Goal: Task Accomplishment & Management: Manage account settings

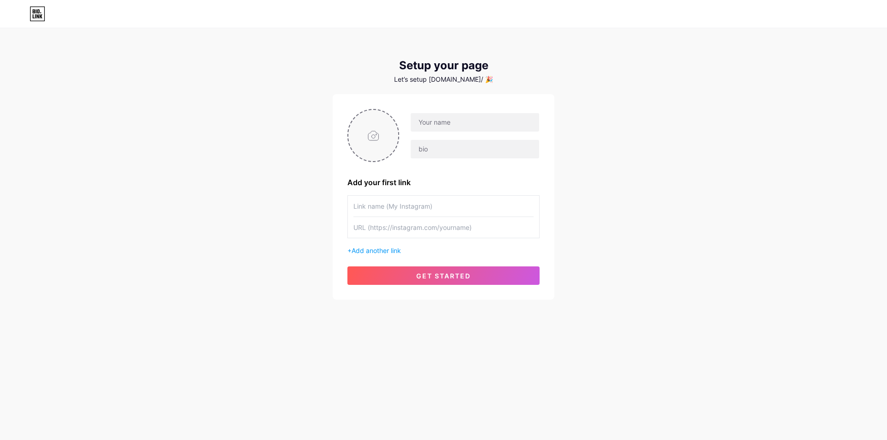
click at [381, 121] on input "file" at bounding box center [373, 135] width 50 height 51
type input "C:\fakepath\photo_2025-07-24_14-42-19 (2).jpg"
click at [47, 16] on div at bounding box center [443, 13] width 887 height 15
click at [43, 16] on icon at bounding box center [38, 13] width 16 height 15
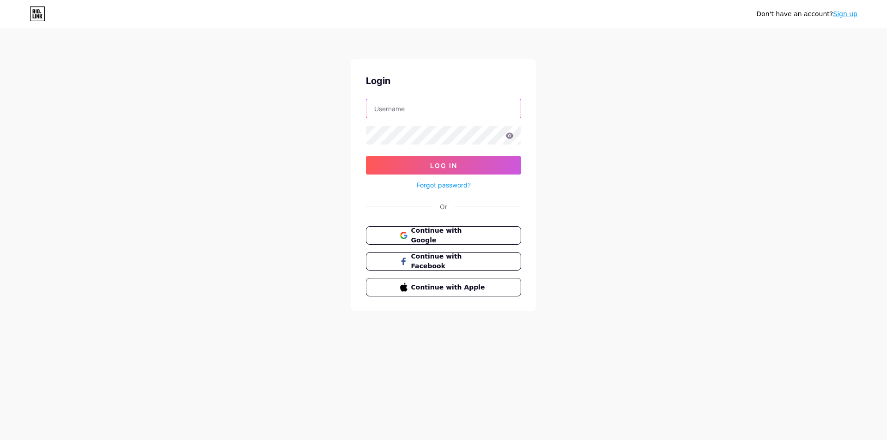
type input "[EMAIL_ADDRESS][DOMAIN_NAME]"
click at [433, 188] on link "Forgot password?" at bounding box center [444, 185] width 54 height 10
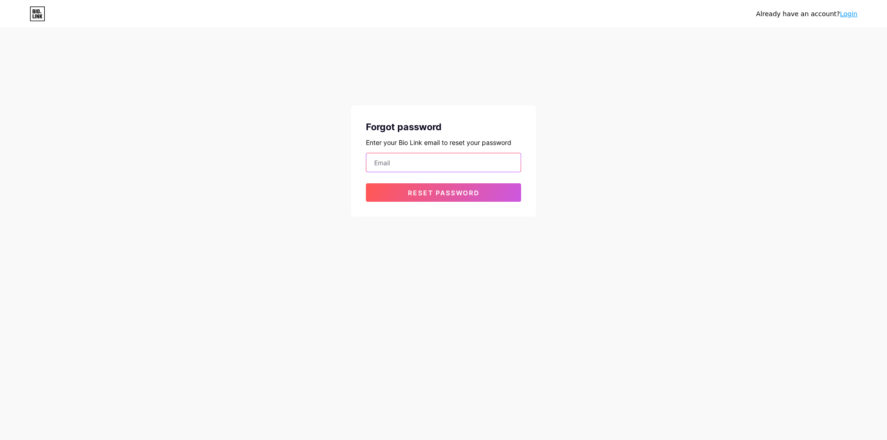
click at [401, 170] on input "email" at bounding box center [443, 162] width 154 height 18
paste input "[EMAIL_ADDRESS][DOMAIN_NAME]"
type input "[EMAIL_ADDRESS][DOMAIN_NAME]"
click at [397, 198] on button "Reset password" at bounding box center [443, 192] width 155 height 18
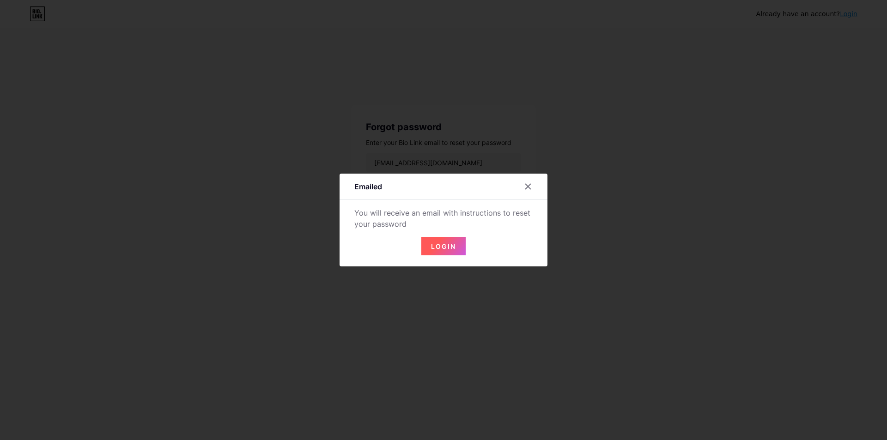
click at [439, 247] on span "Login" at bounding box center [443, 247] width 25 height 8
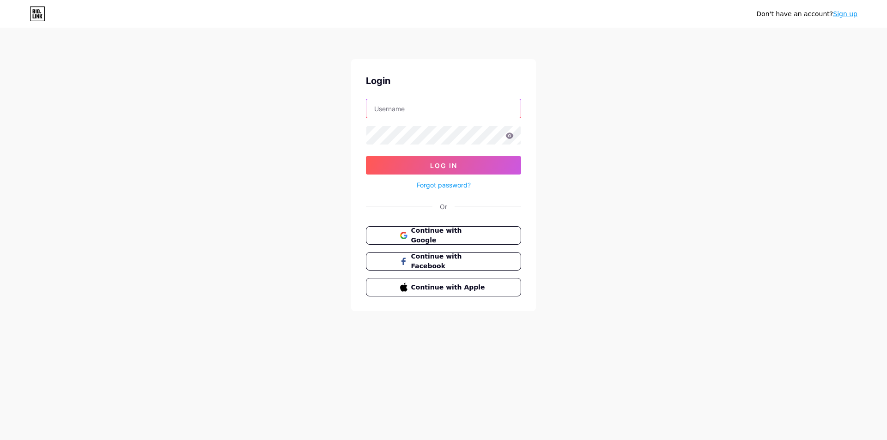
type input "[EMAIL_ADDRESS][DOMAIN_NAME]"
click at [415, 115] on input "[EMAIL_ADDRESS][DOMAIN_NAME]" at bounding box center [443, 108] width 154 height 18
click at [433, 108] on input "[EMAIL_ADDRESS][DOMAIN_NAME]" at bounding box center [443, 108] width 154 height 18
paste input "donielleub42"
type input "[EMAIL_ADDRESS][DOMAIN_NAME]"
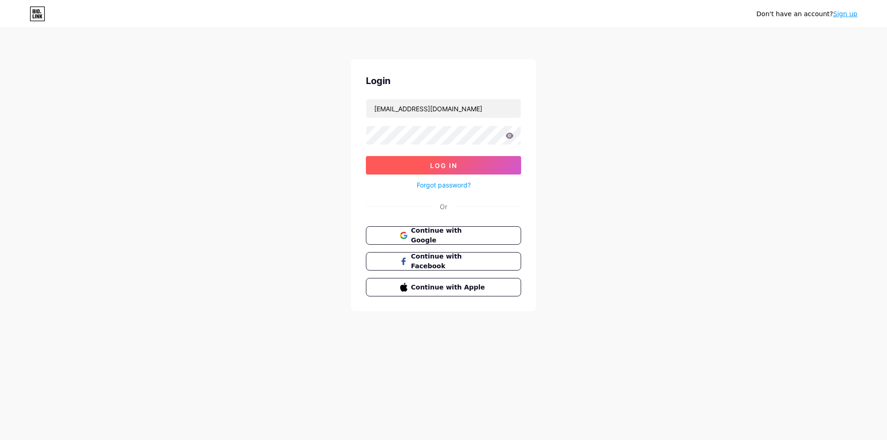
click at [381, 163] on button "Log In" at bounding box center [443, 165] width 155 height 18
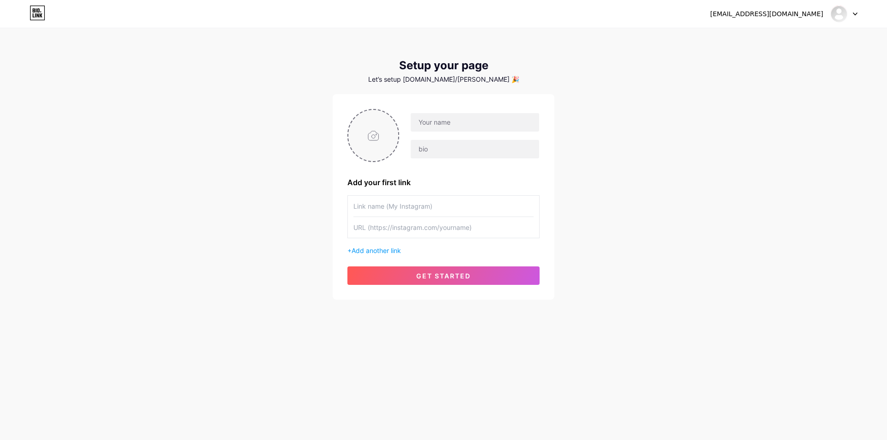
click at [386, 122] on input "file" at bounding box center [373, 135] width 50 height 51
type input "C:\fakepath\photo_2025-07-24_14-42-19 (2).jpg"
click at [436, 127] on input "text" at bounding box center [475, 122] width 128 height 18
paste input "[URL][DOMAIN_NAME]"
type input "[URL][DOMAIN_NAME]"
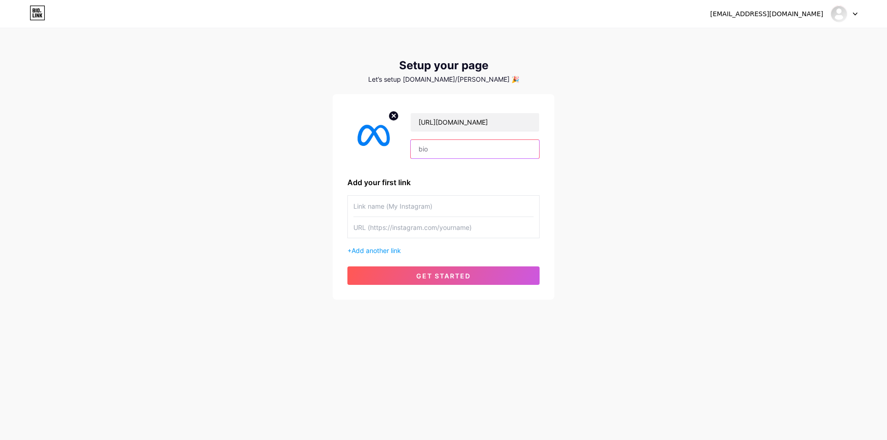
click at [437, 146] on input "text" at bounding box center [475, 149] width 128 height 18
paste input "[URL][DOMAIN_NAME]"
type input "[URL][DOMAIN_NAME]"
click at [394, 203] on input "text" at bounding box center [443, 206] width 180 height 21
paste input "[URL][DOMAIN_NAME]"
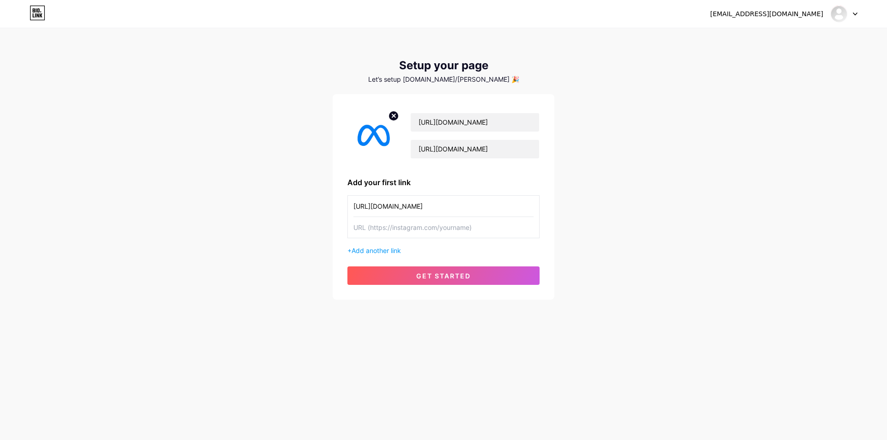
type input "[URL][DOMAIN_NAME]"
click at [385, 229] on input "text" at bounding box center [443, 227] width 180 height 21
paste input "[URL][DOMAIN_NAME]"
type input "[URL][DOMAIN_NAME]"
click at [397, 273] on button "get started" at bounding box center [443, 276] width 192 height 18
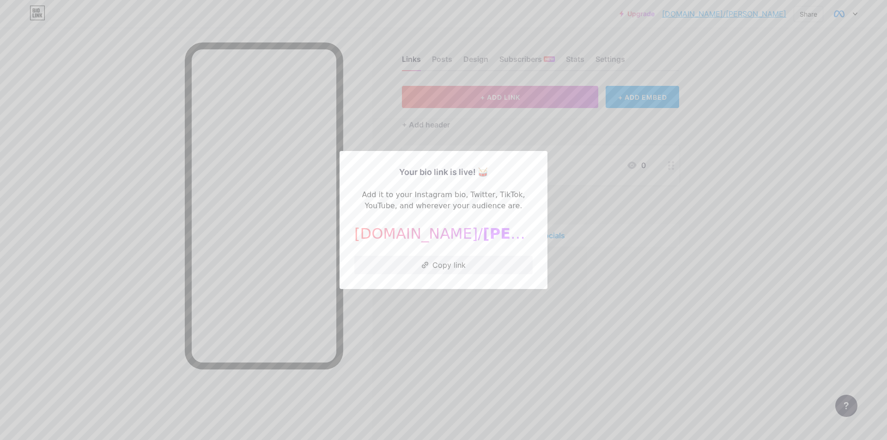
click at [637, 205] on div at bounding box center [443, 220] width 887 height 440
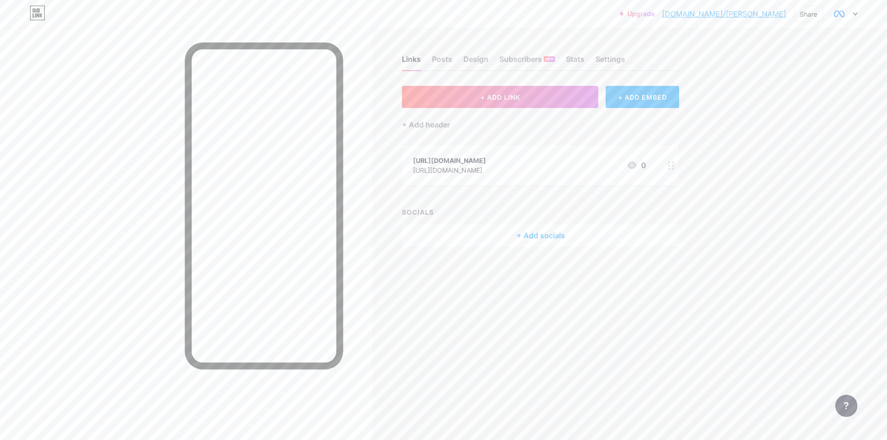
click at [465, 174] on div "[URL][DOMAIN_NAME]" at bounding box center [449, 170] width 73 height 10
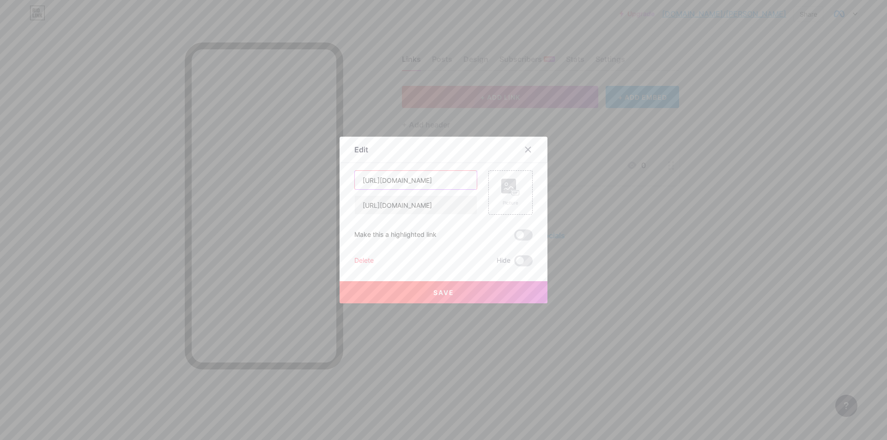
click at [446, 172] on input "[URL][DOMAIN_NAME]" at bounding box center [416, 180] width 122 height 18
paste input "M"
type input "Meta Business Help Center"
click at [505, 203] on div "Picture" at bounding box center [510, 203] width 18 height 7
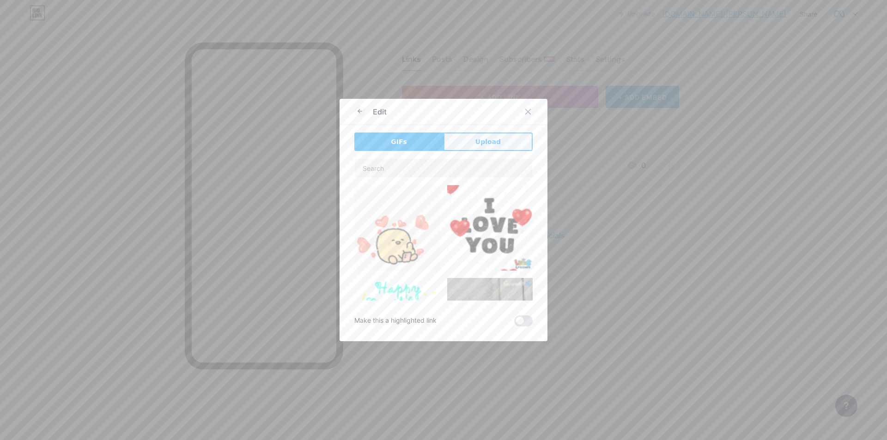
click at [487, 138] on span "Upload" at bounding box center [487, 142] width 25 height 10
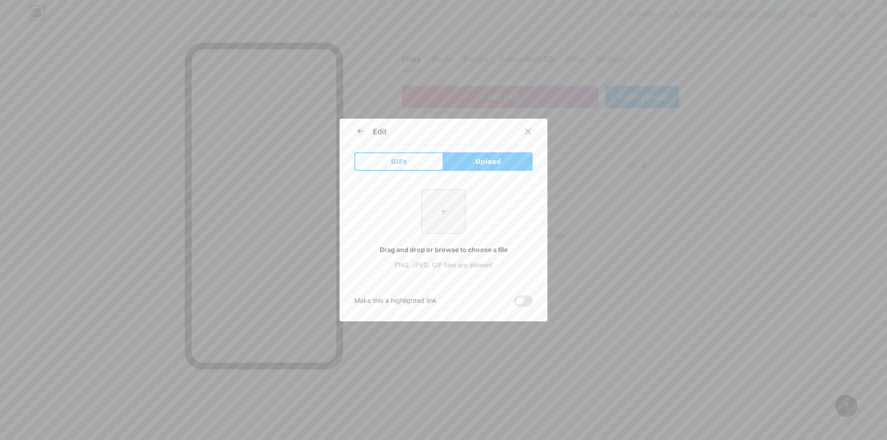
click at [439, 214] on input "file" at bounding box center [443, 211] width 43 height 43
type input "C:\fakepath\photo_2025-07-24_14-42-19.jpg"
click at [361, 129] on icon at bounding box center [359, 131] width 11 height 11
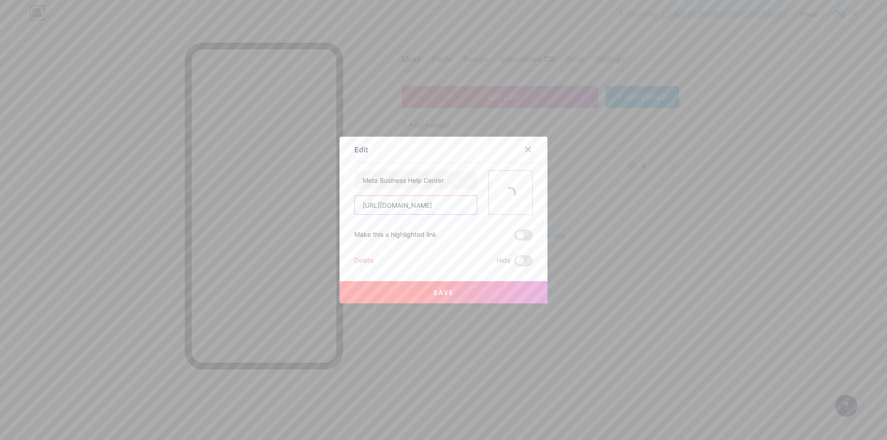
click at [459, 213] on input "[URL][DOMAIN_NAME]" at bounding box center [416, 205] width 122 height 18
type input "[URL][DOMAIN_NAME]"
click at [450, 291] on button "Save" at bounding box center [444, 292] width 208 height 22
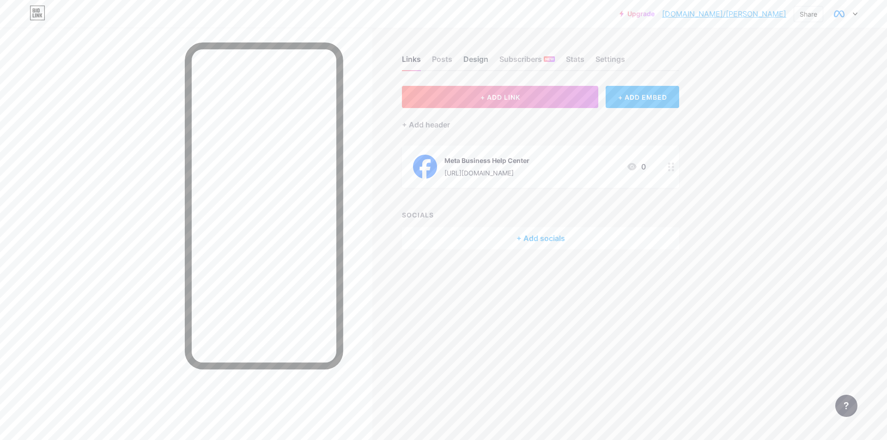
click at [471, 67] on div "Design" at bounding box center [475, 62] width 25 height 17
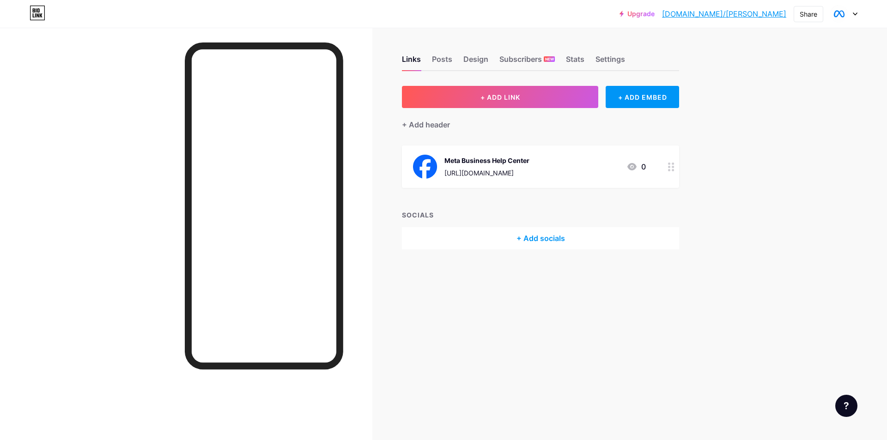
click at [489, 160] on div "Meta Business Help Center" at bounding box center [487, 161] width 85 height 10
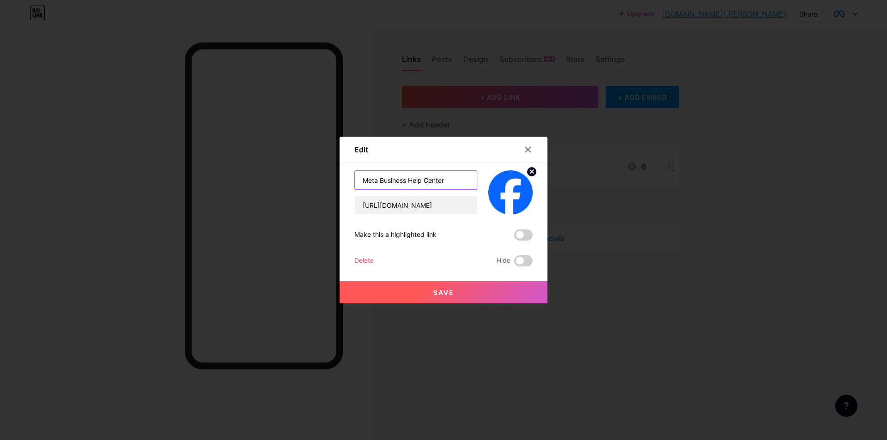
click at [433, 177] on input "Meta Business Help Center" at bounding box center [416, 180] width 122 height 18
click at [526, 151] on icon at bounding box center [527, 149] width 7 height 7
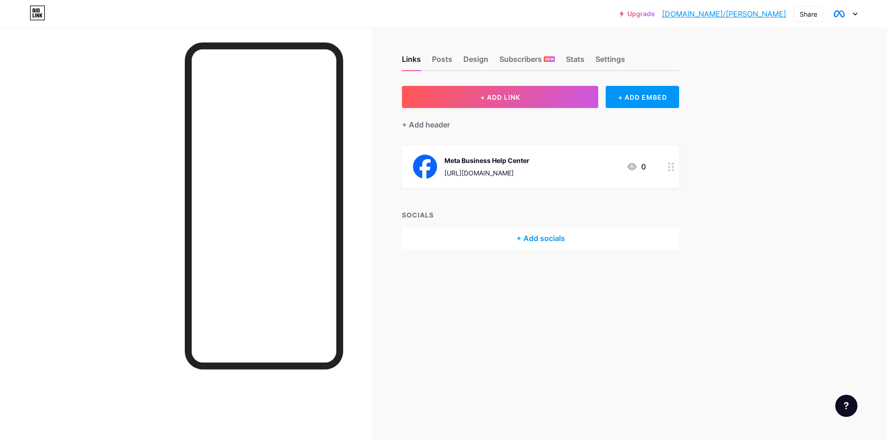
click at [524, 158] on div "Meta Business Help Center" at bounding box center [487, 161] width 85 height 10
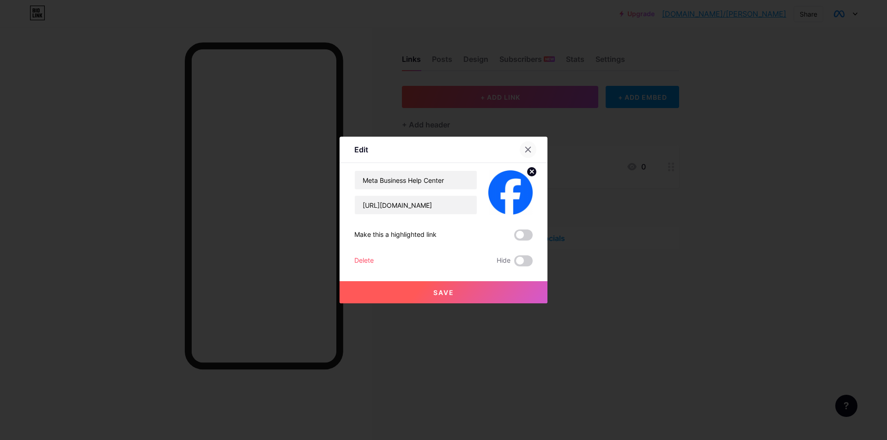
click at [529, 143] on div at bounding box center [528, 149] width 17 height 17
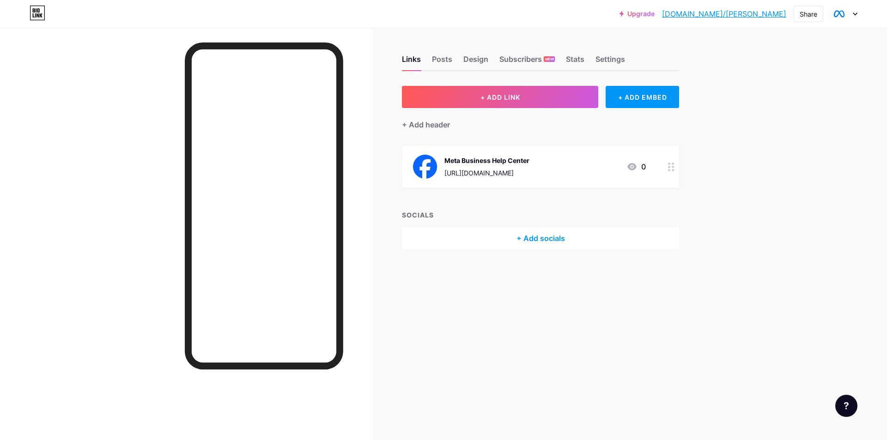
click at [509, 158] on div "Meta Business Help Center" at bounding box center [487, 161] width 85 height 10
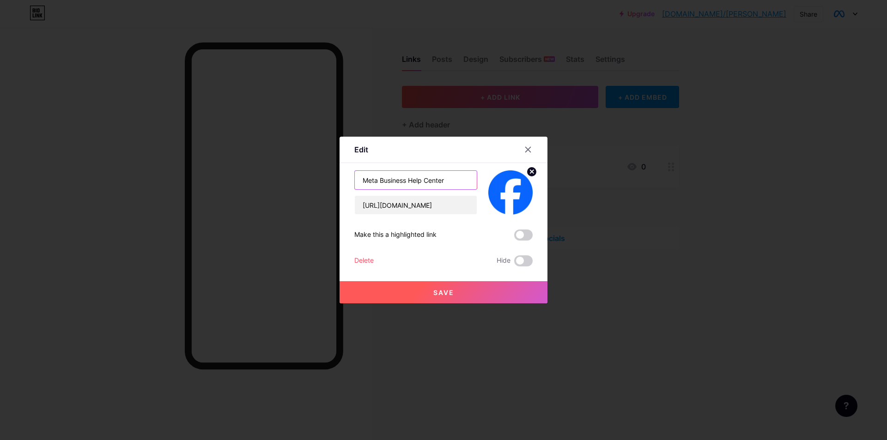
click at [454, 176] on input "Meta Business Help Center" at bounding box center [416, 180] width 122 height 18
type input "Submit an Appeal"
click at [471, 300] on button "Save" at bounding box center [444, 292] width 208 height 22
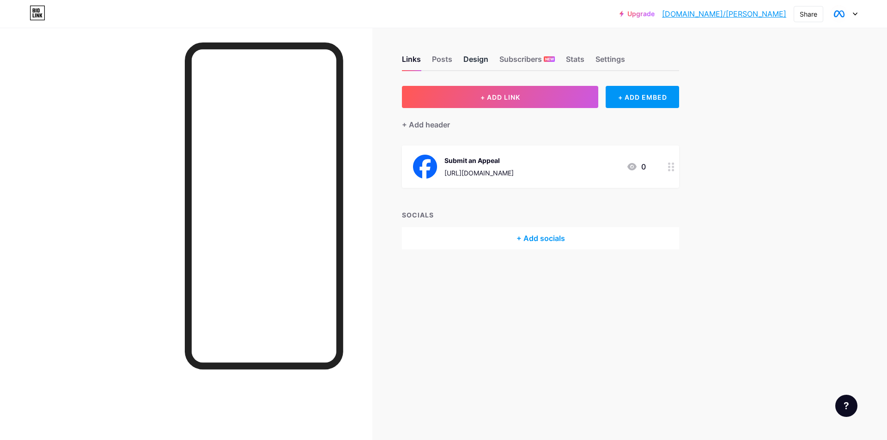
click at [477, 55] on div "Design" at bounding box center [475, 62] width 25 height 17
click at [477, 62] on div "Design" at bounding box center [475, 62] width 25 height 17
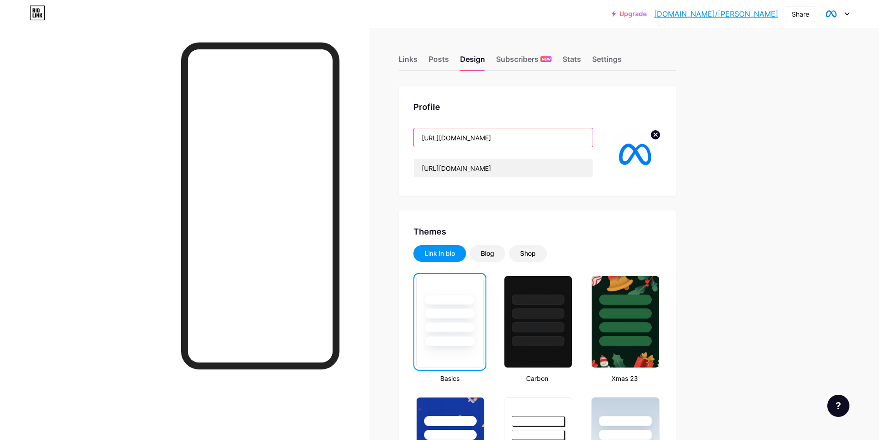
click at [480, 145] on input "[URL][DOMAIN_NAME]" at bounding box center [503, 137] width 179 height 18
paste input "Meta Business Help Center"
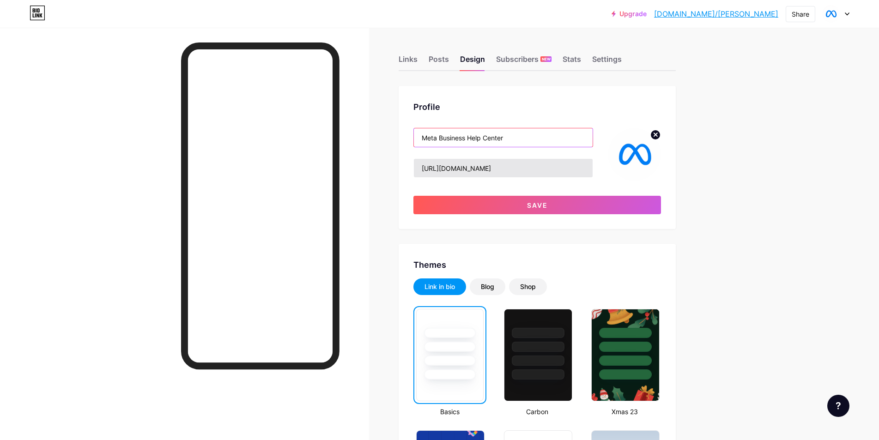
type input "Meta Business Help Center"
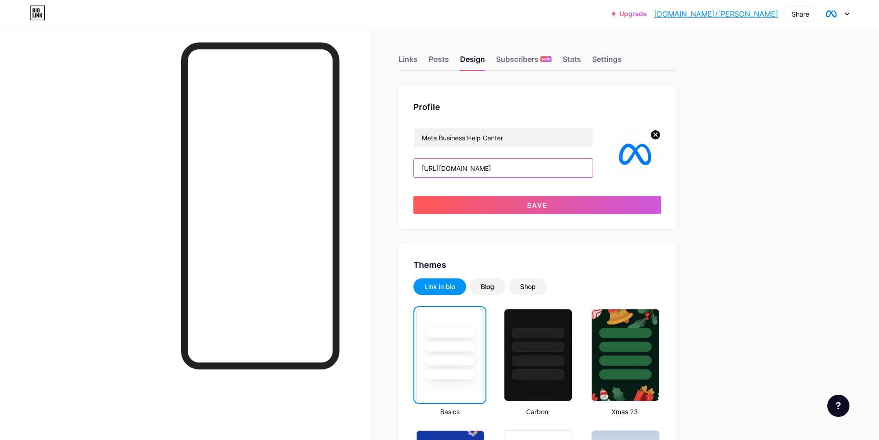
click at [500, 172] on input "[URL][DOMAIN_NAME]" at bounding box center [503, 168] width 179 height 18
paste input "Meta Business Help Center"
type input "Meta Business Help Center"
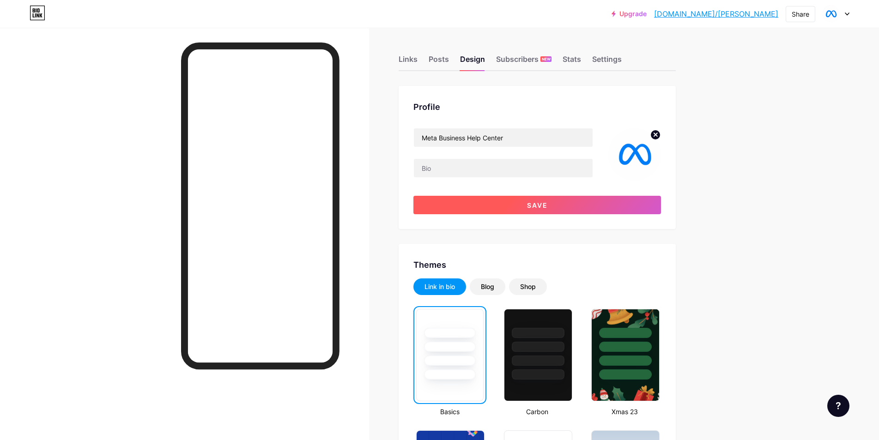
click at [510, 201] on button "Save" at bounding box center [538, 205] width 248 height 18
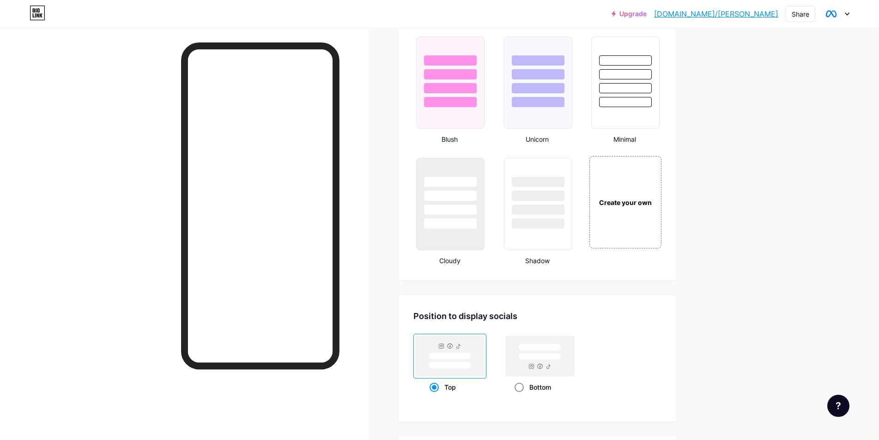
scroll to position [1163, 0]
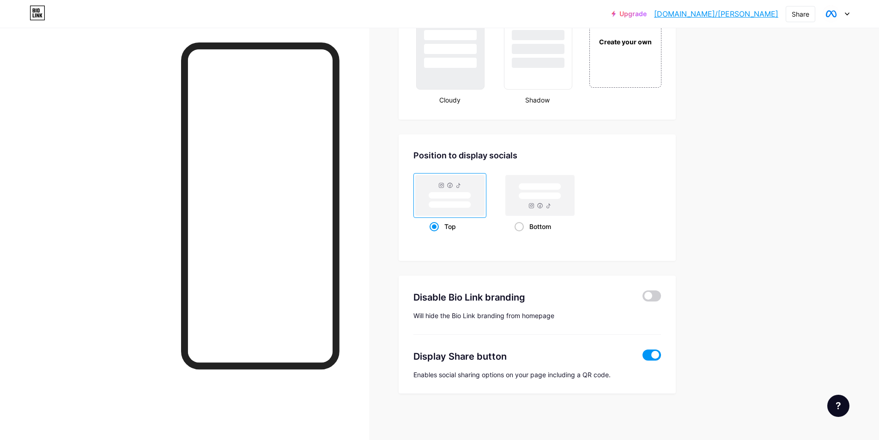
click at [652, 355] on span at bounding box center [652, 355] width 18 height 11
click at [643, 358] on input "checkbox" at bounding box center [643, 358] width 0 height 0
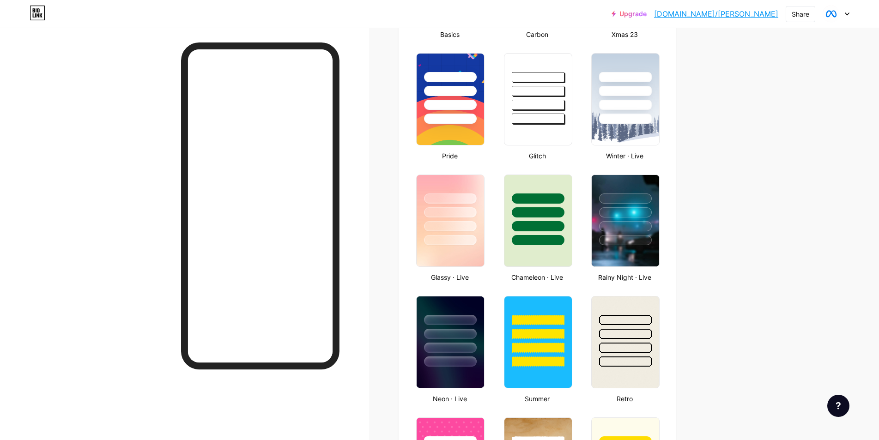
scroll to position [344, 0]
click at [752, 14] on link "[DOMAIN_NAME]/[PERSON_NAME]" at bounding box center [716, 13] width 124 height 11
